Goal: Information Seeking & Learning: Learn about a topic

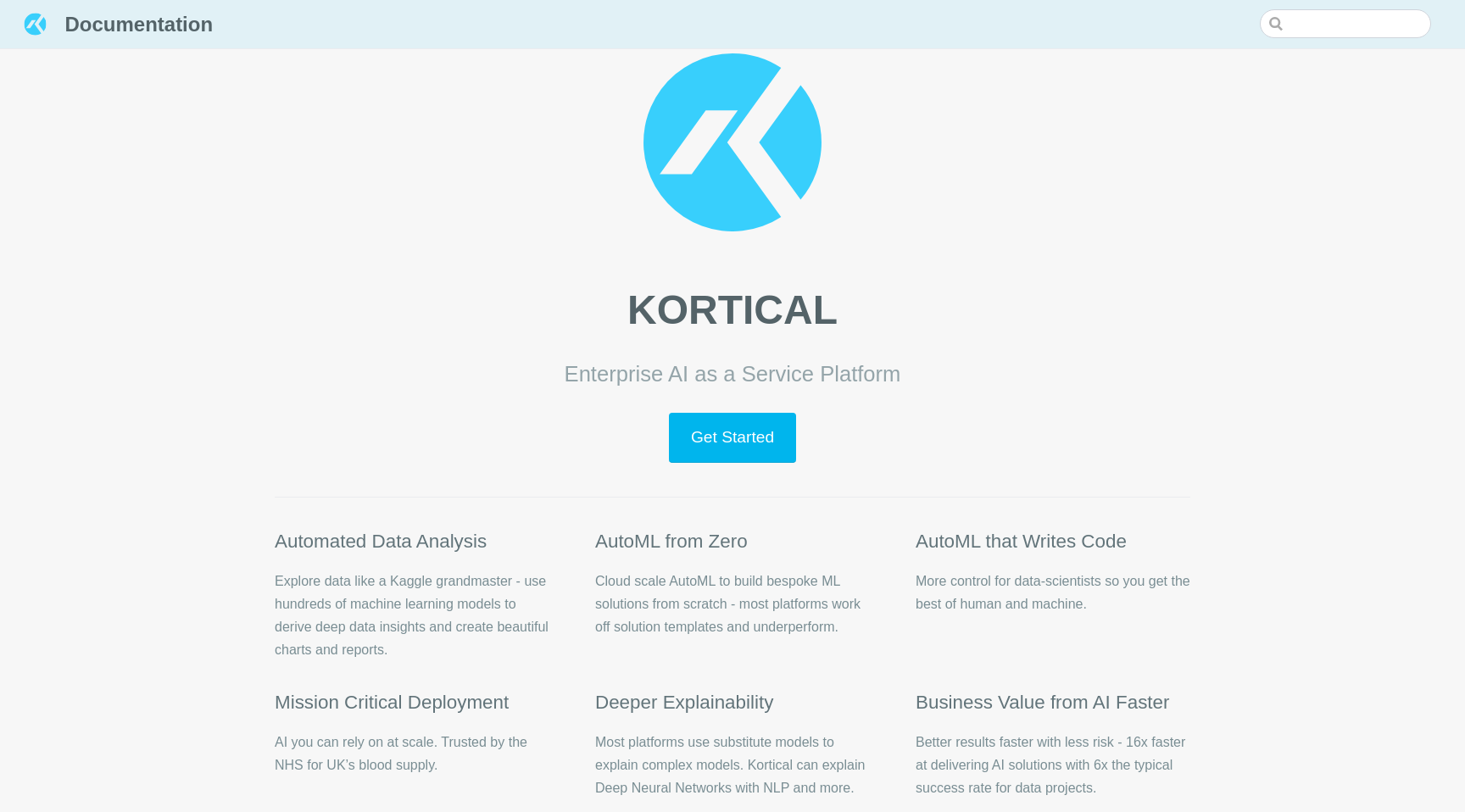
scroll to position [167, 0]
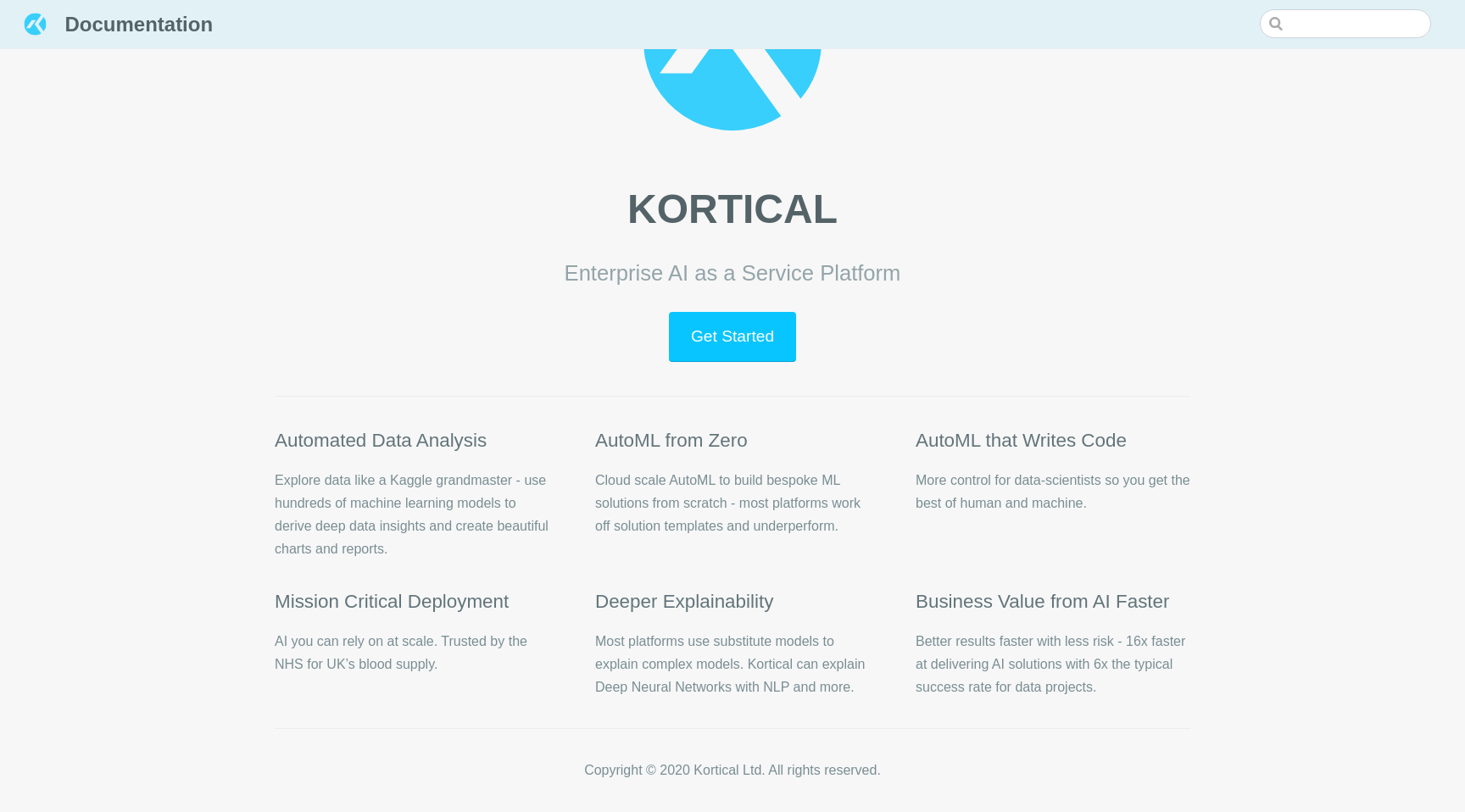
click at [763, 341] on link "Get Started" at bounding box center [732, 337] width 126 height 50
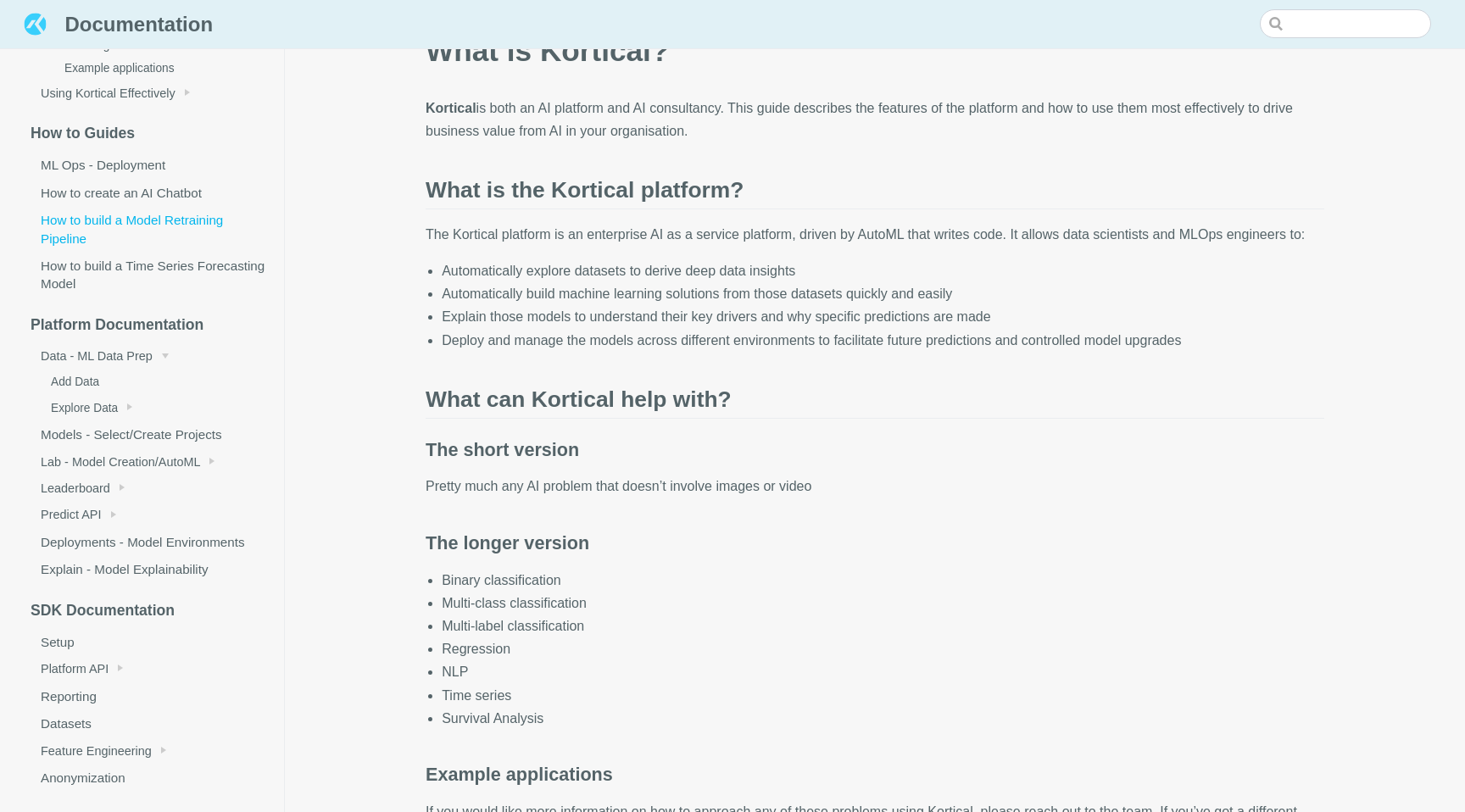
scroll to position [28, 0]
